Goal: Navigation & Orientation: Go to known website

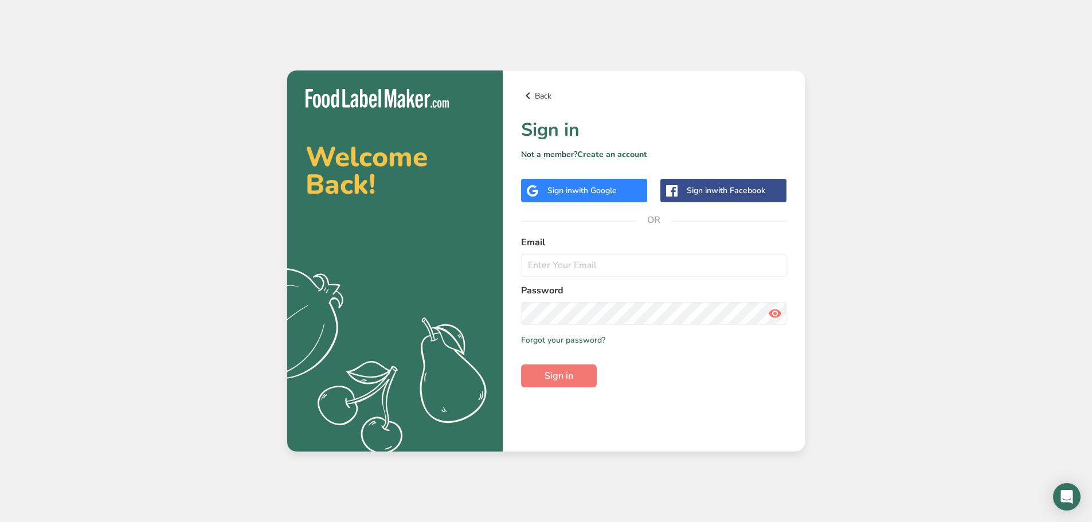
click at [713, 100] on link "Back" at bounding box center [653, 96] width 265 height 14
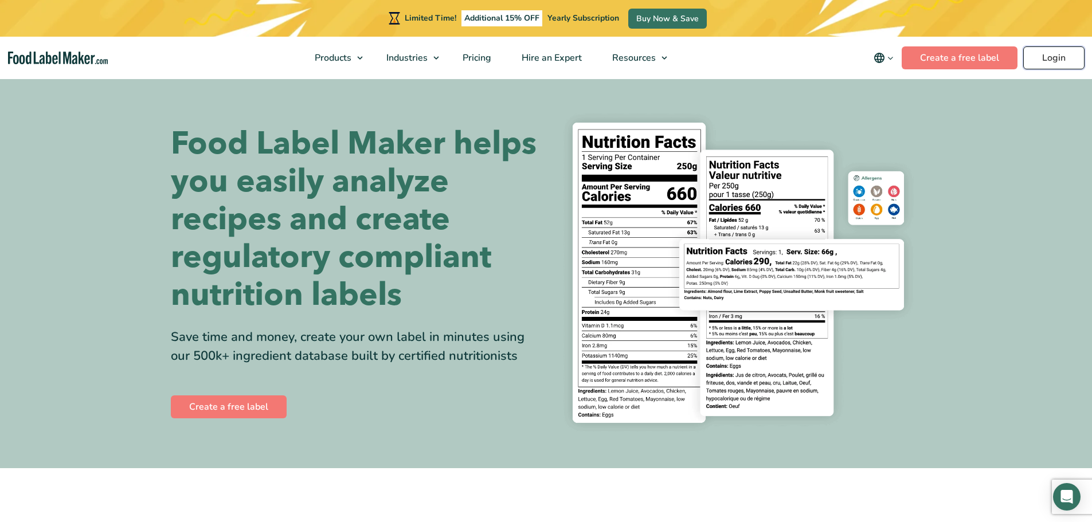
click at [1064, 56] on link "Login" at bounding box center [1053, 57] width 61 height 23
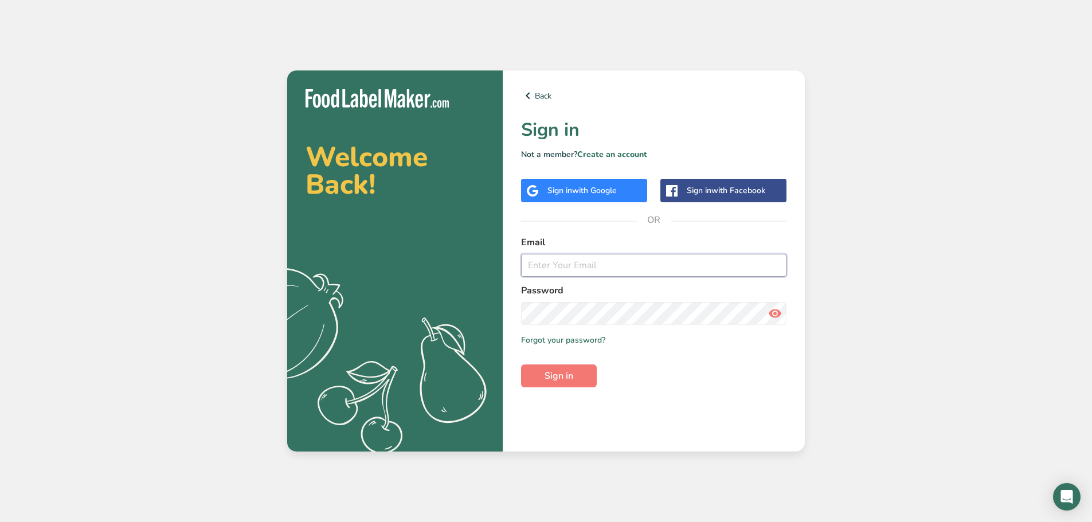
click at [572, 275] on input "email" at bounding box center [653, 265] width 265 height 23
